Goal: Task Accomplishment & Management: Complete application form

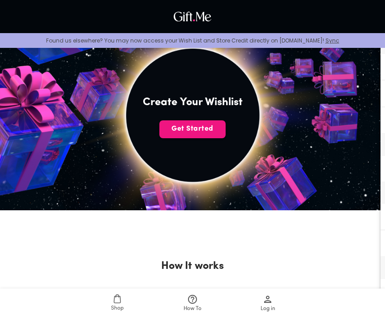
scroll to position [163, 0]
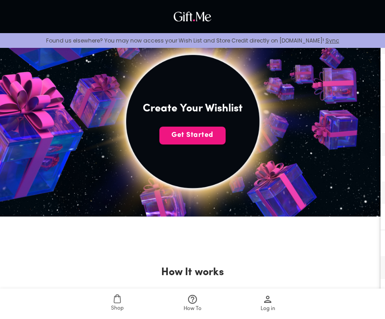
click at [211, 137] on span "Get Started" at bounding box center [192, 135] width 66 height 10
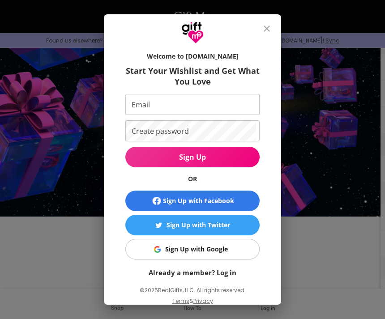
click at [228, 244] on span "Sign Up with Google" at bounding box center [190, 249] width 123 height 10
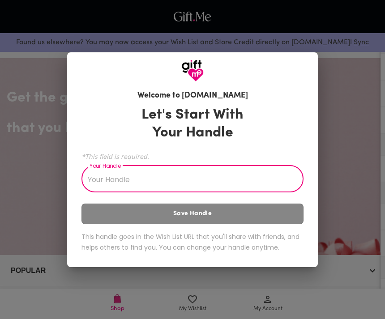
click at [242, 179] on input "Your Handle" at bounding box center [187, 179] width 212 height 25
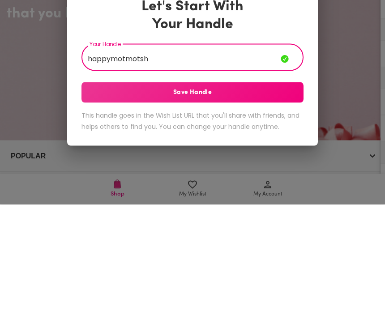
type input "happymotmotsh"
click at [276, 202] on span "Save Handle" at bounding box center [192, 207] width 222 height 10
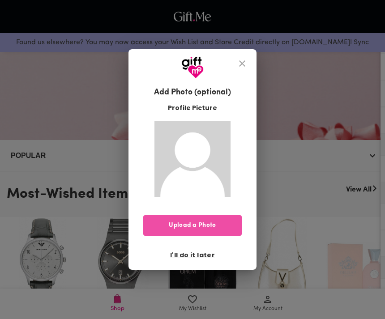
click at [220, 224] on span "Upload a Photo" at bounding box center [192, 225] width 99 height 10
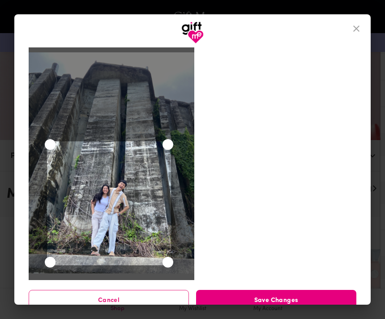
click at [300, 298] on span "Save Changes" at bounding box center [276, 301] width 160 height 10
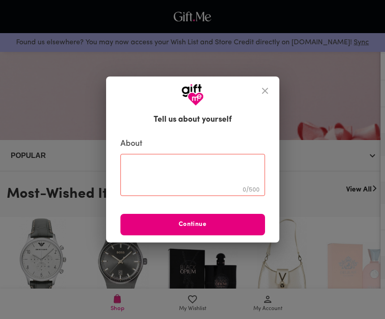
click at [174, 187] on textarea at bounding box center [193, 174] width 132 height 25
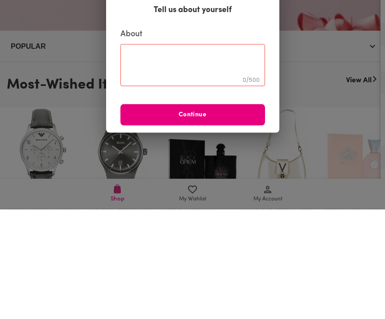
scroll to position [224, 0]
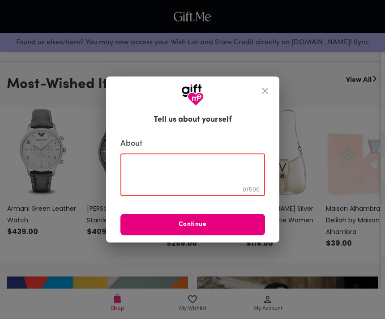
click at [224, 167] on textarea at bounding box center [193, 174] width 132 height 25
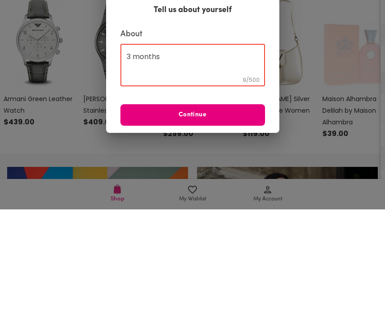
scroll to position [334, 0]
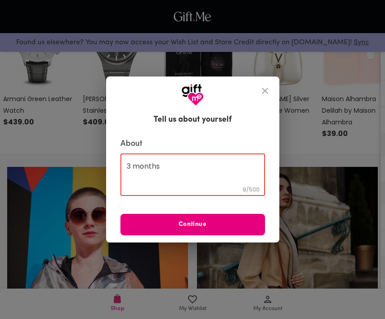
click at [223, 174] on textarea "3 months" at bounding box center [193, 174] width 132 height 25
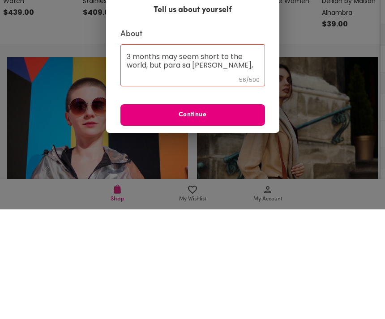
scroll to position [444, 0]
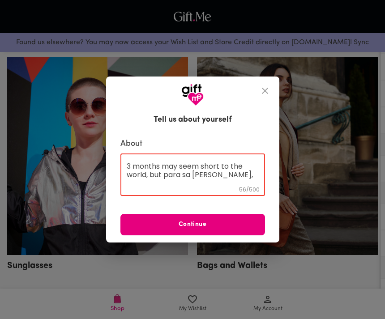
click at [234, 169] on textarea "3 months may seem short to the world, but para sa akon," at bounding box center [193, 174] width 132 height 25
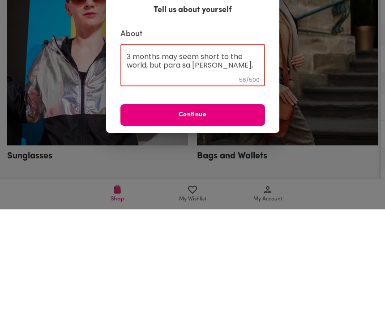
click at [222, 162] on textarea "3 months may seem short to the world, but para sa akon," at bounding box center [193, 174] width 132 height 25
click at [226, 162] on textarea "3 months may seem short to the world, but para sa akon," at bounding box center [193, 174] width 132 height 25
paste textarea "it holds a million little moments that I wouldn’t trade for anything."
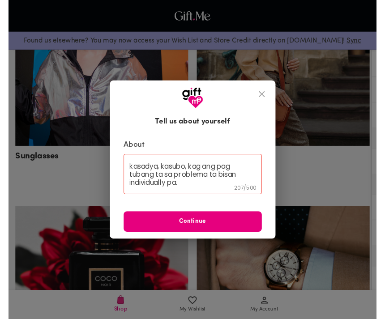
scroll to position [554, 0]
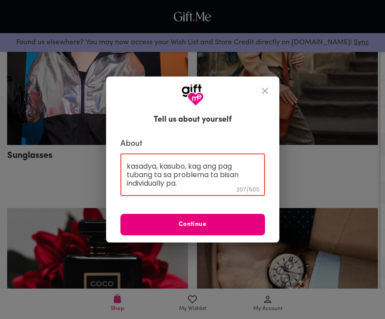
click at [196, 187] on textarea "3 months may seem short to the world, but para sa akon, it holds a million litt…" at bounding box center [193, 174] width 132 height 25
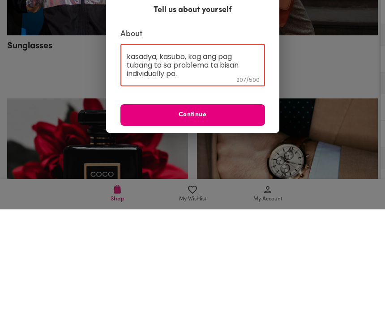
click at [199, 162] on textarea "3 months may seem short to the world, but para sa akon, it holds a million litt…" at bounding box center [193, 174] width 132 height 25
paste textarea "Thank you for being you—for trusting me, choosing me, and letting me care for y…"
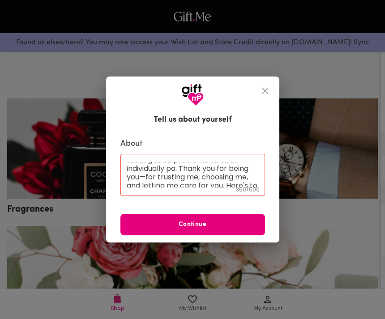
scroll to position [48, 0]
click at [223, 203] on div "About 3 months may seem short to the world, but para sa akon, it holds a millio…" at bounding box center [192, 187] width 144 height 96
click at [198, 168] on textarea "3 months may seem short to the world, but para sa akon, it holds a million litt…" at bounding box center [193, 174] width 132 height 25
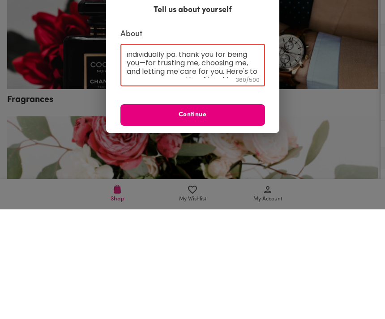
scroll to position [54, 0]
click at [152, 162] on textarea "3 months may seem short to the world, but para sa akon, it holds a million litt…" at bounding box center [193, 174] width 132 height 25
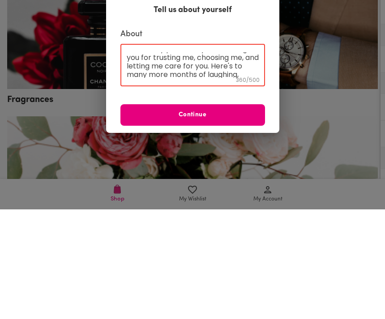
scroll to position [59, 0]
click at [250, 162] on textarea "3 months may seem short to the world, but para sa akon, it holds a million litt…" at bounding box center [193, 174] width 132 height 25
click at [212, 162] on textarea "3 months may seem short to the world, but para sa akon, it holds a million litt…" at bounding box center [193, 174] width 132 height 25
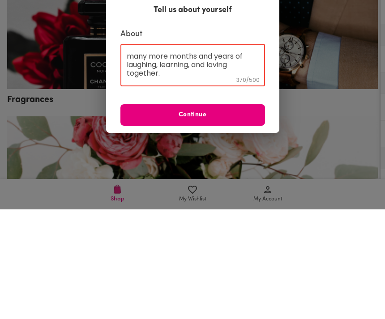
scroll to position [76, 0]
click at [208, 162] on textarea "3 months may seem short to the world, but para sa akon, it holds a million litt…" at bounding box center [193, 174] width 132 height 25
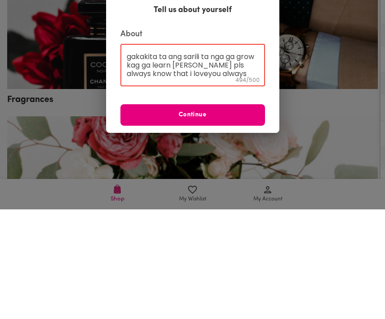
scroll to position [110, 0]
type textarea "3 months may seem short to the world, but para sa akon, it holds a million litt…"
click at [240, 220] on span "Continue" at bounding box center [192, 225] width 144 height 10
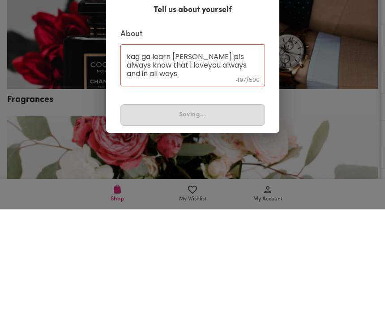
scroll to position [773, 0]
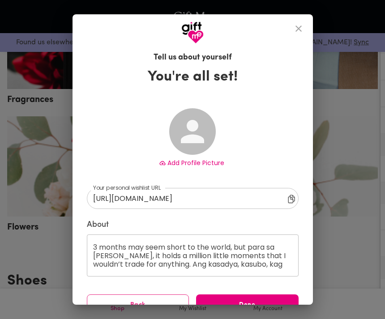
type input "https://gift.me/happymotmotsh"
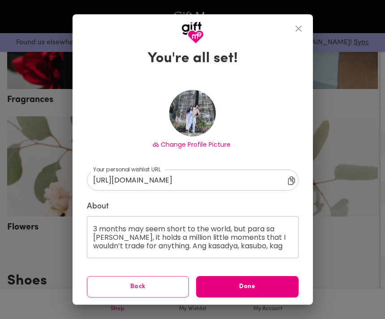
scroll to position [18, 0]
click at [258, 278] on button "Done" at bounding box center [247, 286] width 102 height 21
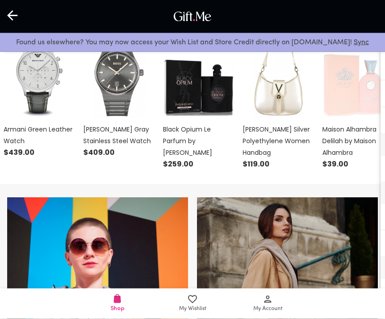
scroll to position [323, 0]
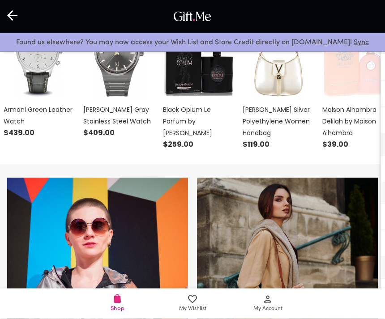
click at [195, 318] on link "My Wishlist" at bounding box center [192, 303] width 75 height 30
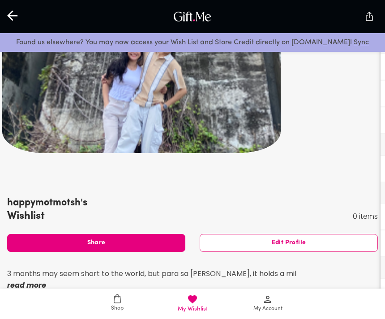
scroll to position [28, 0]
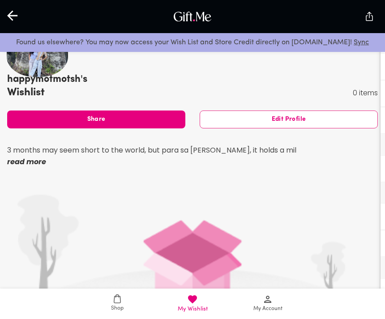
click at [18, 151] on p "3 months may seem short to the world, but para sa akon, it holds a mil" at bounding box center [151, 150] width 289 height 12
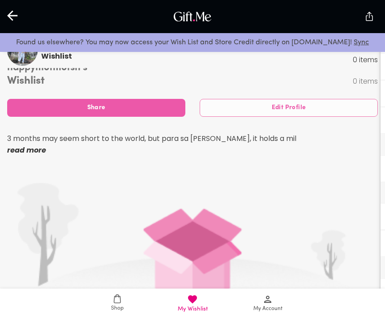
scroll to position [200, 0]
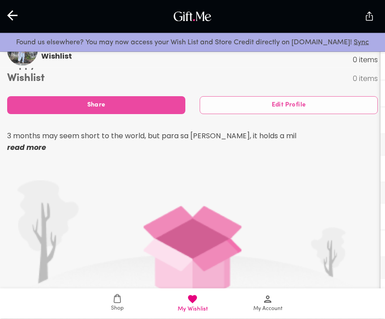
click at [19, 151] on p "read more" at bounding box center [151, 148] width 289 height 12
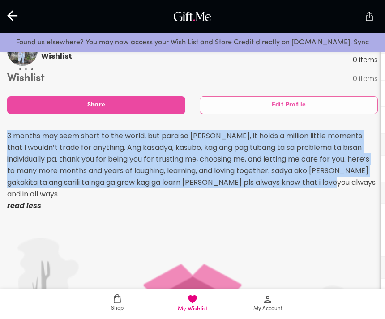
copy p "3 months may seem short to the world, but para sa akon, it holds a million litt…"
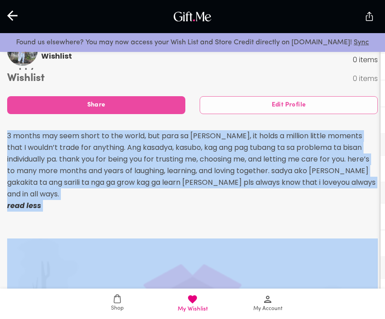
click at [18, 15] on icon at bounding box center [13, 16] width 12 height 12
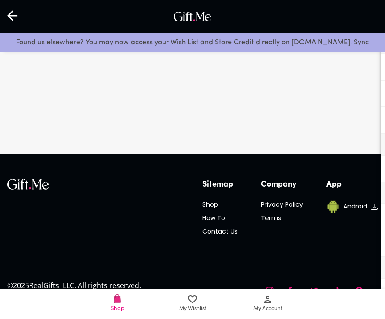
scroll to position [165, 0]
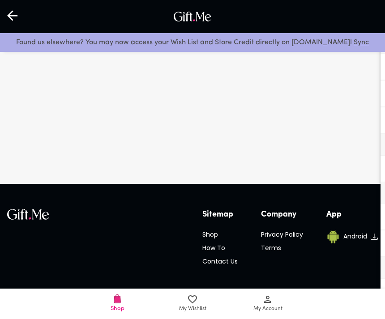
click at [24, 18] on div at bounding box center [13, 17] width 26 height 28
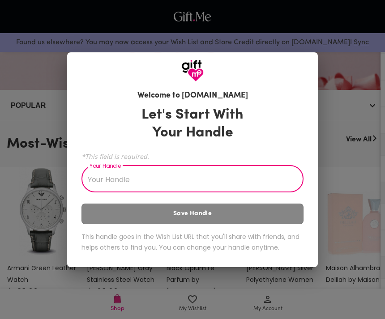
click at [350, 144] on div "Welcome to Gift.me Let's Start With Your Handle *This field is required. Your H…" at bounding box center [192, 159] width 385 height 319
